Goal: Transaction & Acquisition: Purchase product/service

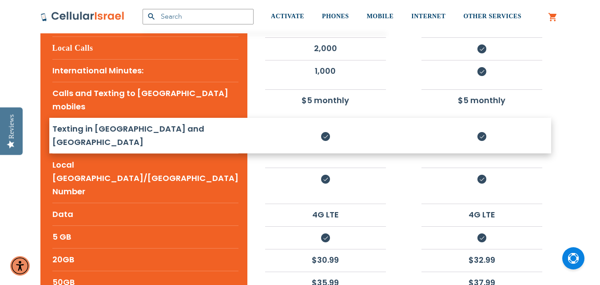
scroll to position [281, 0]
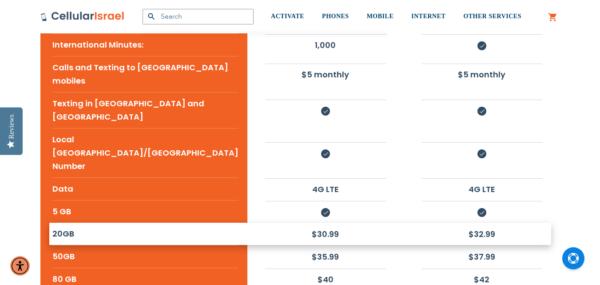
click at [476, 224] on li "$32.99" at bounding box center [482, 234] width 121 height 21
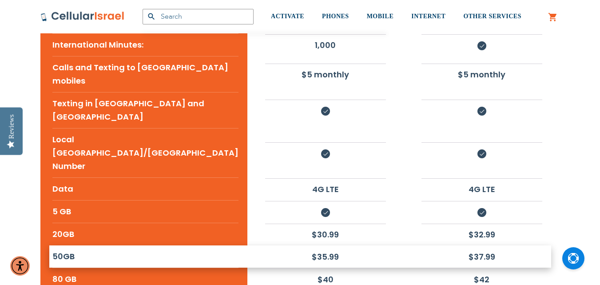
click at [476, 246] on li "$37.99" at bounding box center [482, 256] width 121 height 21
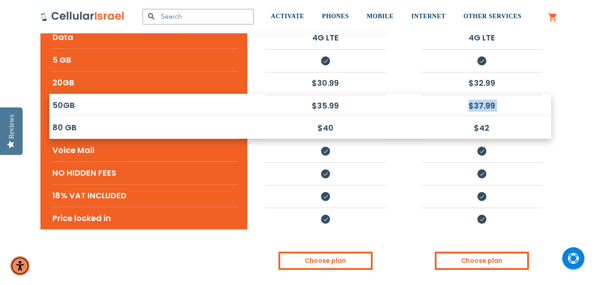
scroll to position [444, 0]
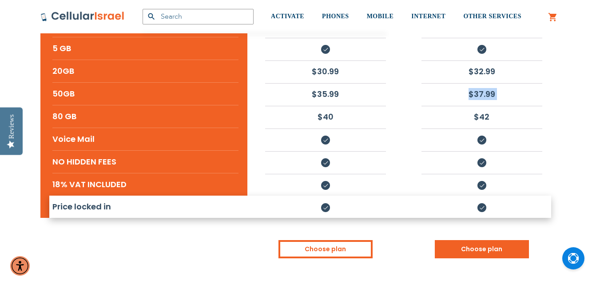
click at [478, 240] on link "Choose plan" at bounding box center [482, 249] width 94 height 18
